Goal: Complete application form

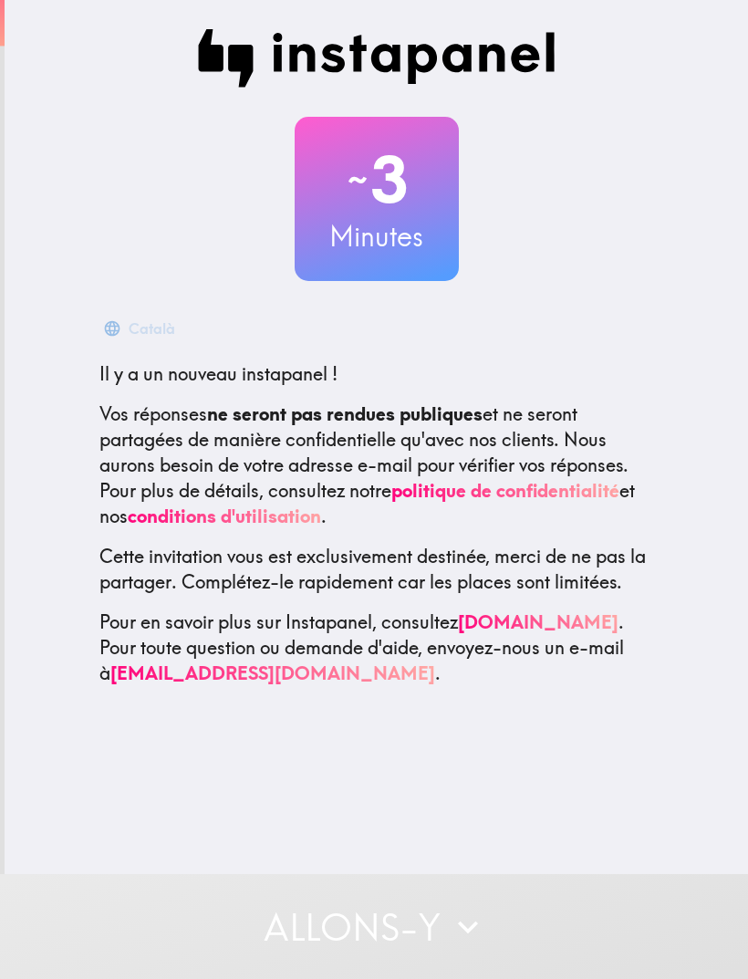
click at [579, 915] on button "Allons-y" at bounding box center [374, 926] width 748 height 105
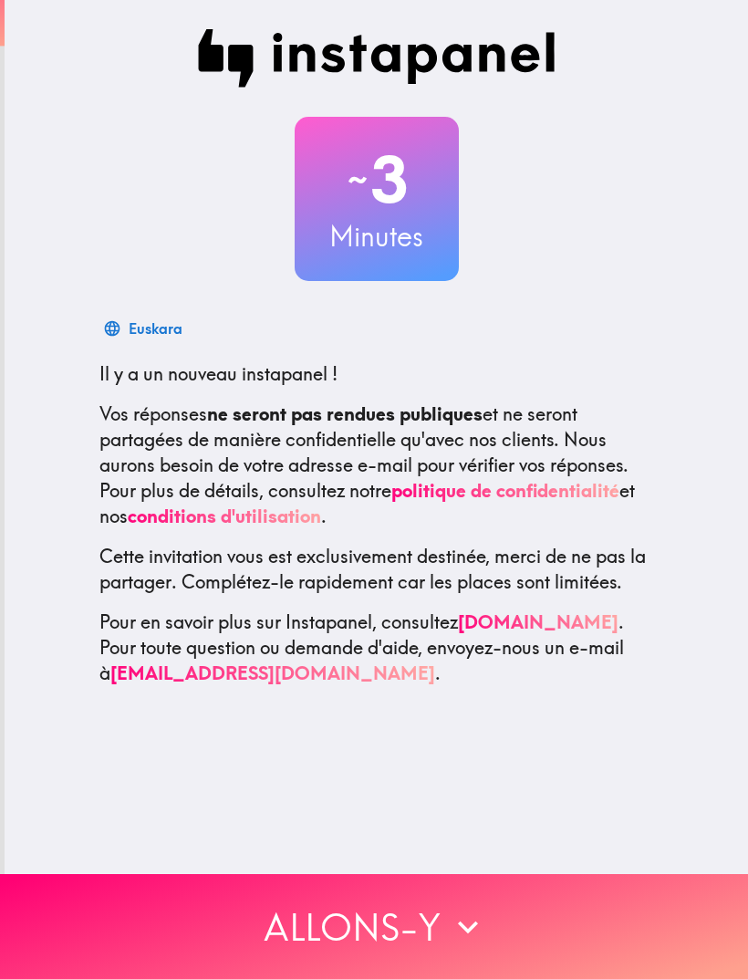
click at [602, 934] on button "Allons-y" at bounding box center [374, 926] width 748 height 105
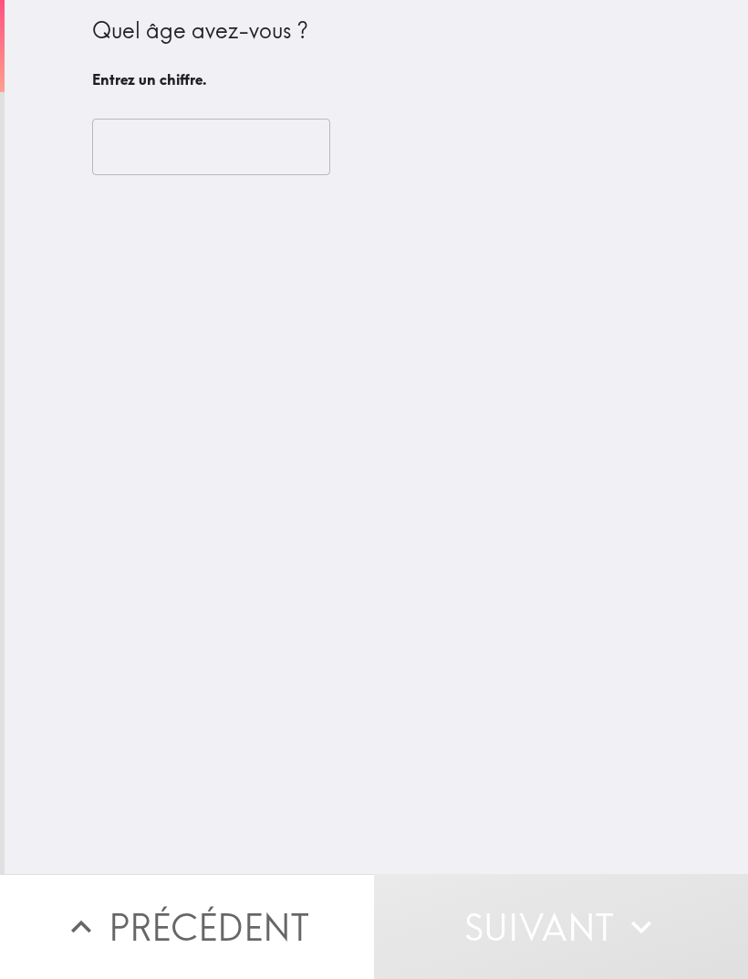
click at [216, 119] on input "number" at bounding box center [211, 147] width 238 height 57
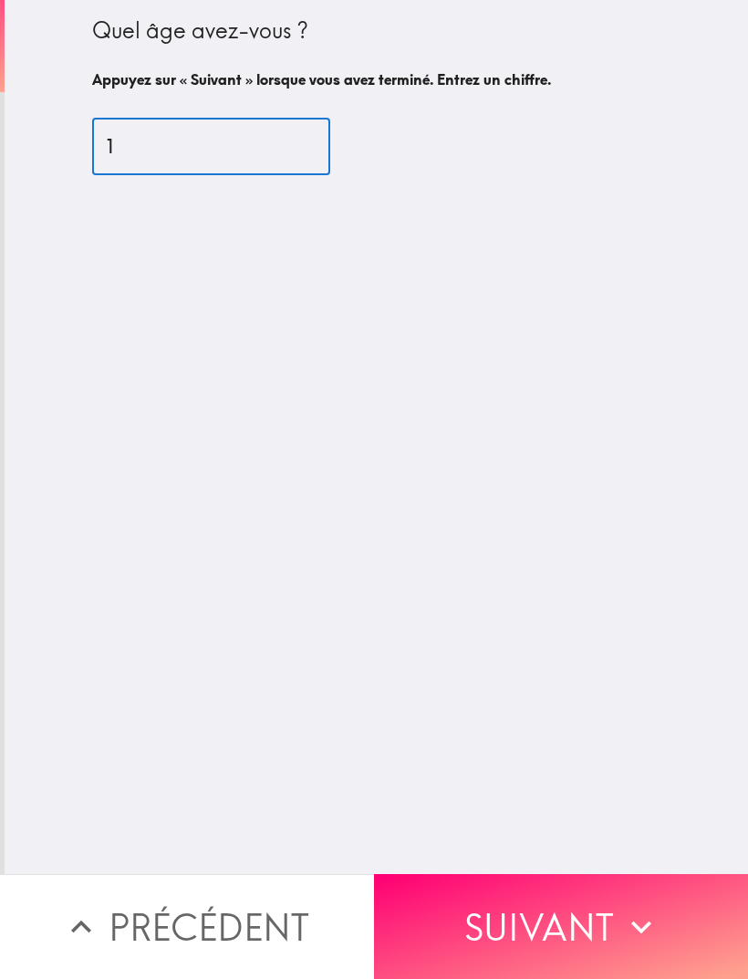
type input "18"
click at [633, 907] on icon "button" at bounding box center [642, 927] width 40 height 40
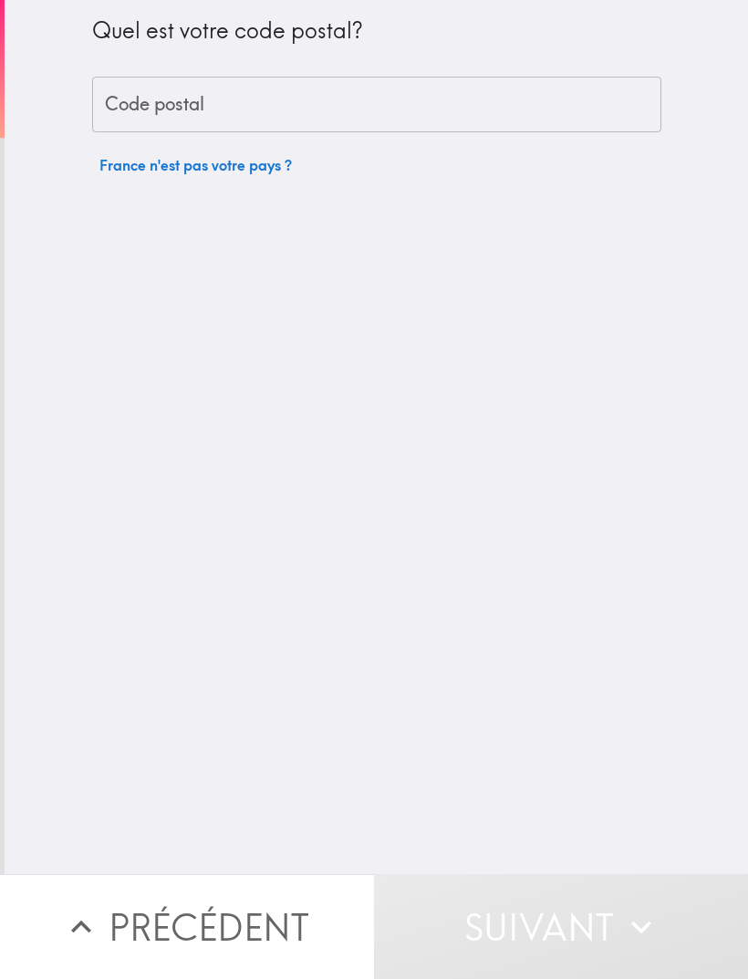
click at [232, 83] on input "Code postal" at bounding box center [377, 105] width 570 height 57
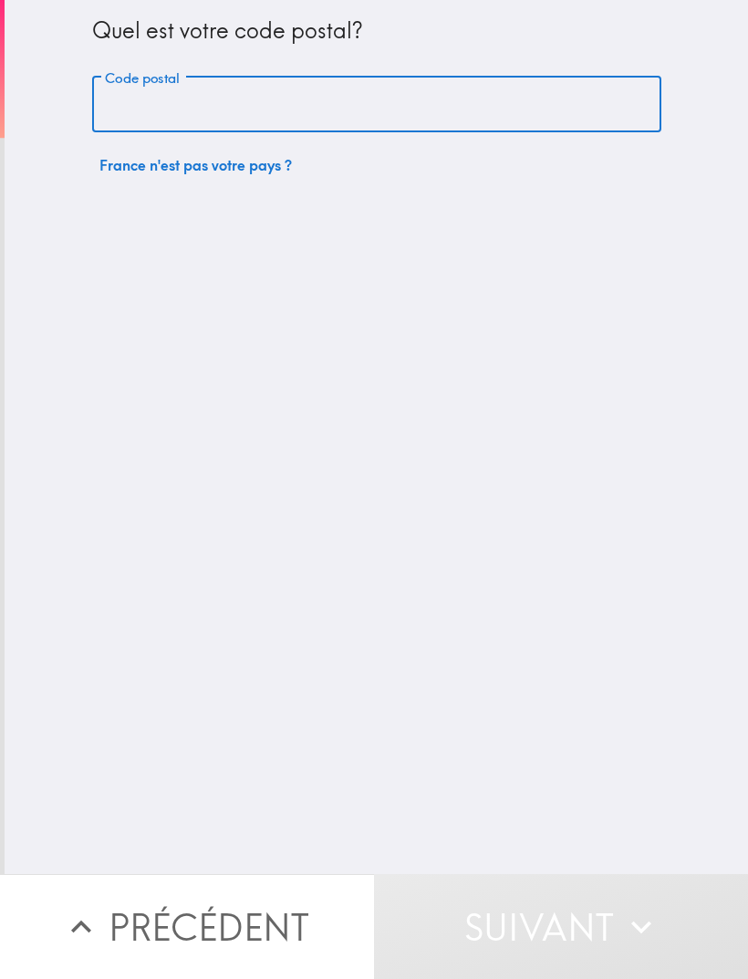
type input "91650"
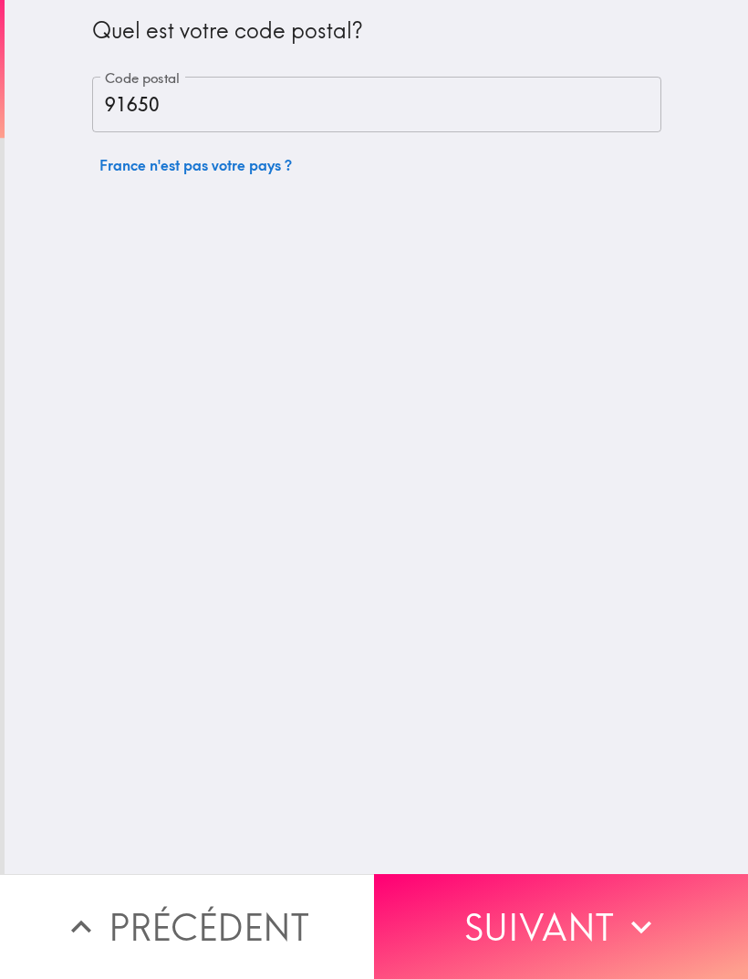
click at [634, 928] on icon "button" at bounding box center [642, 927] width 40 height 40
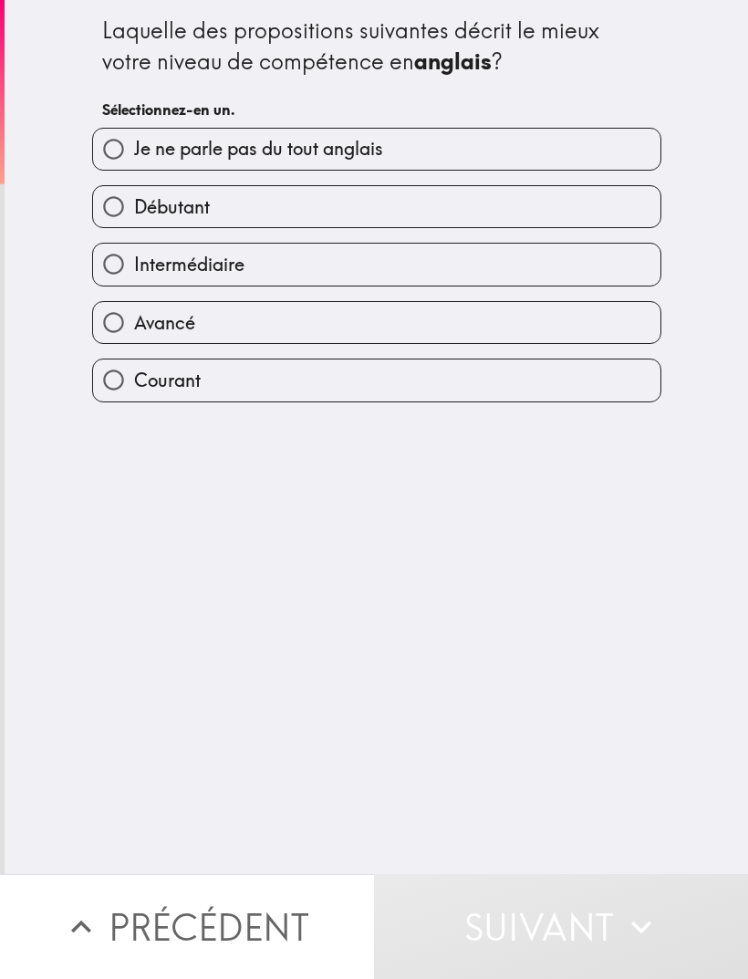
click at [228, 134] on label "Je ne parle pas du tout anglais" at bounding box center [377, 149] width 568 height 41
click at [134, 134] on input "Je ne parle pas du tout anglais" at bounding box center [113, 149] width 41 height 41
radio input "true"
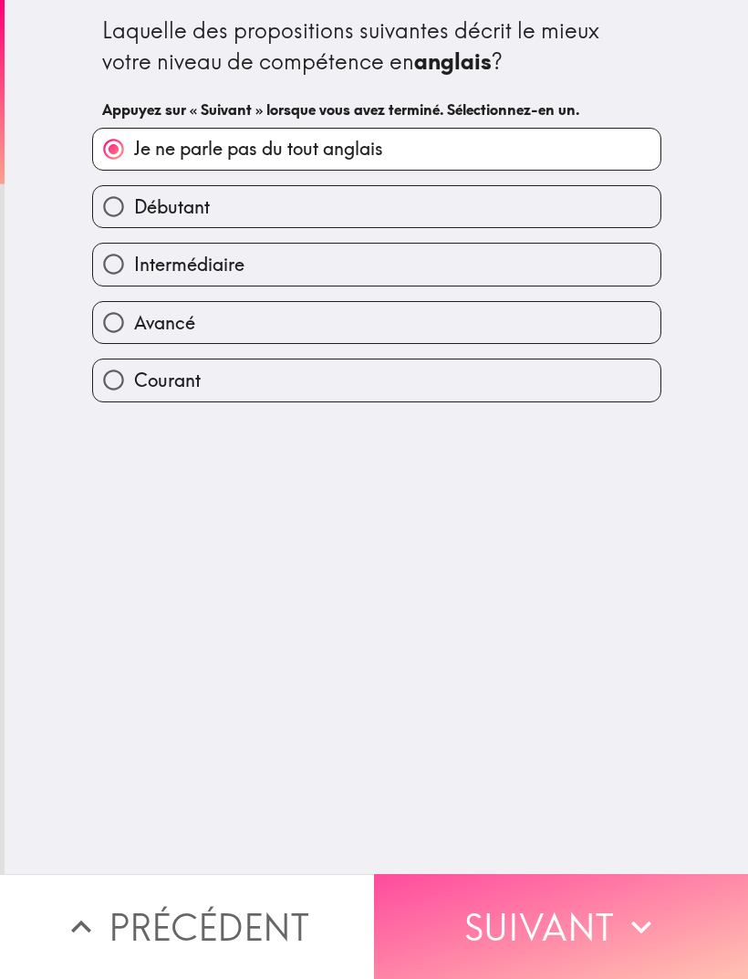
click at [636, 953] on button "Suivant" at bounding box center [561, 926] width 374 height 105
